Goal: Task Accomplishment & Management: Use online tool/utility

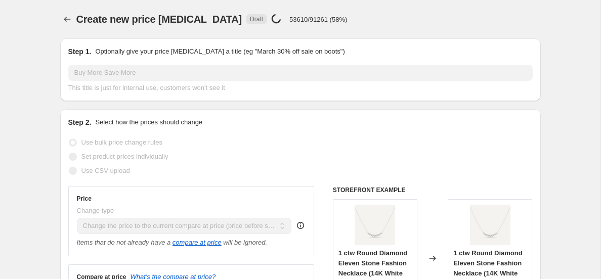
select select "ecap"
select select "no_change"
select select "tag"
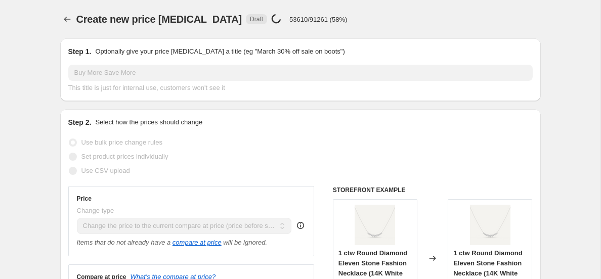
select select "tag"
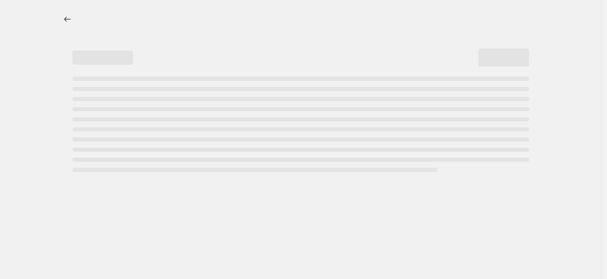
select select "percentage"
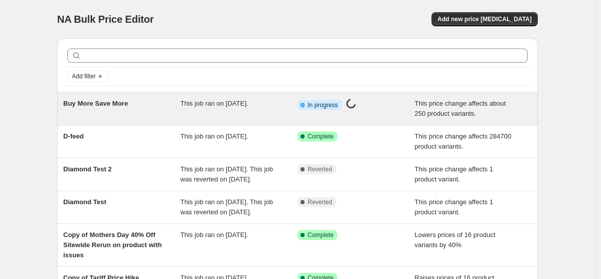
click at [255, 118] on div "This job ran on [DATE]." at bounding box center [239, 109] width 117 height 20
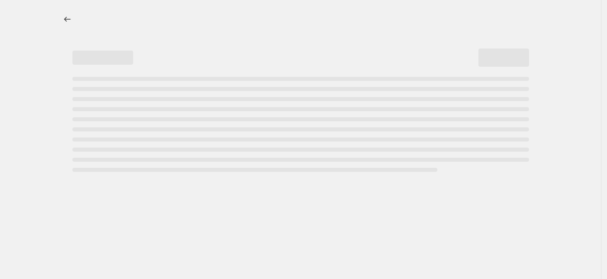
select select "ecap"
select select "no_change"
select select "tag"
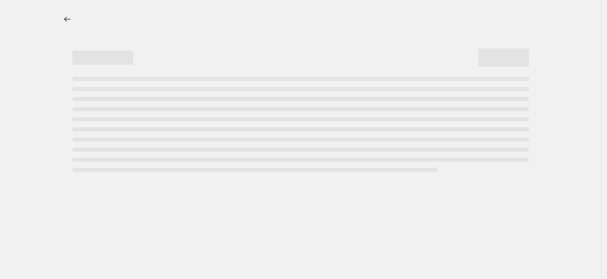
select select "tag"
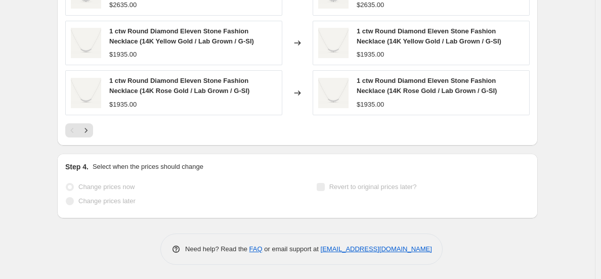
scroll to position [946, 0]
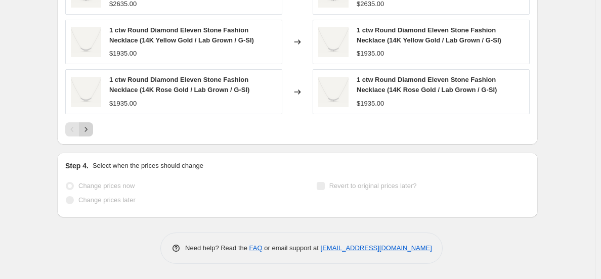
click at [88, 134] on icon "Next" at bounding box center [86, 130] width 10 height 10
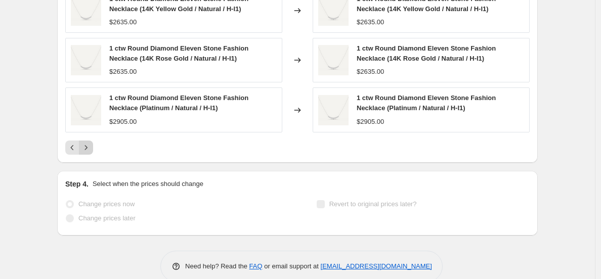
scroll to position [936, 0]
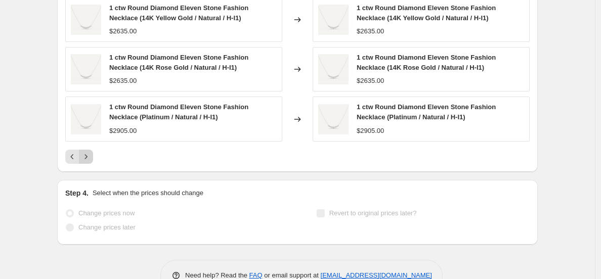
click at [88, 154] on icon "Next" at bounding box center [86, 157] width 10 height 10
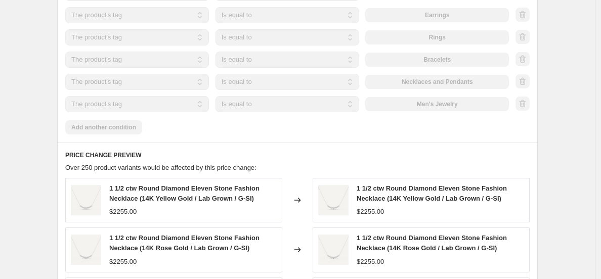
scroll to position [0, 0]
